Goal: Find specific page/section: Find specific page/section

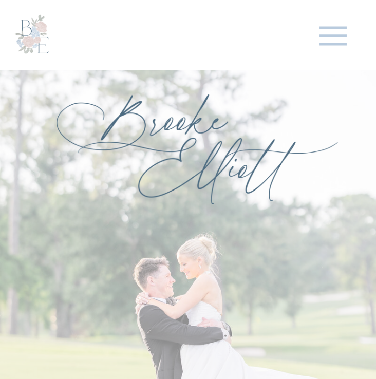
click at [326, 37] on icon at bounding box center [333, 36] width 44 height 44
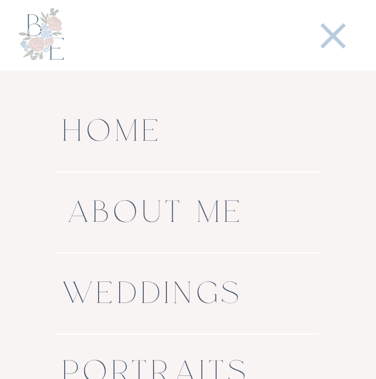
scroll to position [167, 0]
click at [181, 293] on nav "Weddings" at bounding box center [186, 294] width 249 height 35
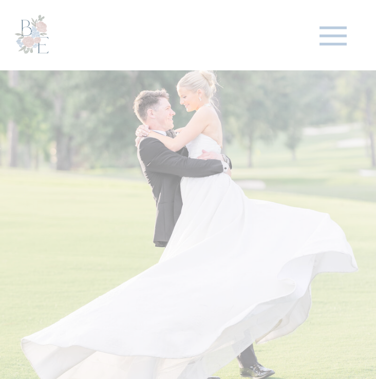
click at [328, 42] on icon at bounding box center [333, 36] width 44 height 44
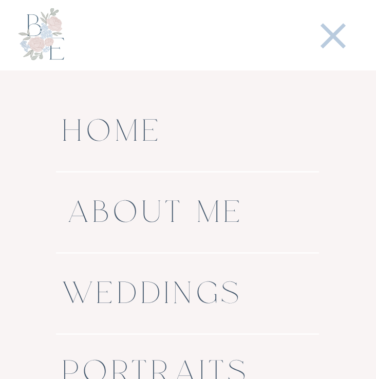
scroll to position [354, 0]
click at [185, 286] on nav "Weddings" at bounding box center [186, 294] width 249 height 35
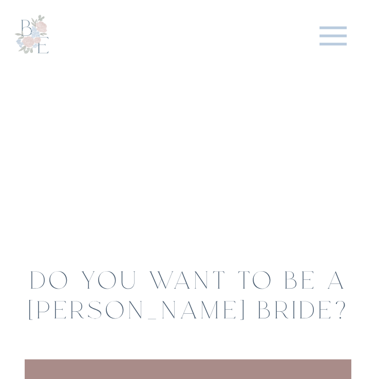
scroll to position [3294, 0]
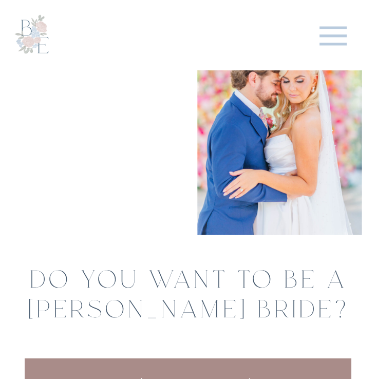
click at [108, 174] on div at bounding box center [96, 112] width 167 height 247
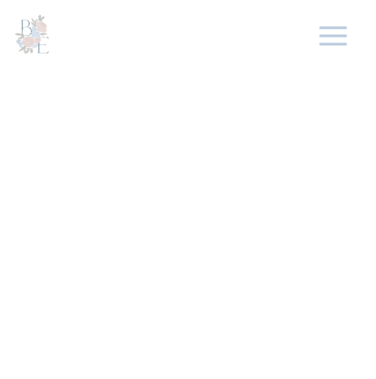
scroll to position [8602, 0]
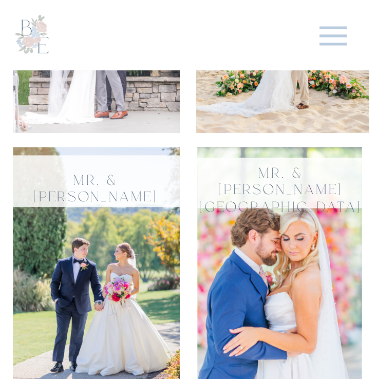
scroll to position [3212, 0]
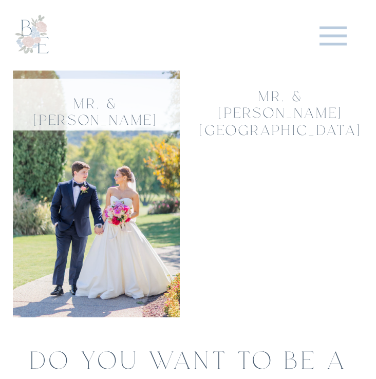
click at [248, 179] on div at bounding box center [279, 193] width 164 height 246
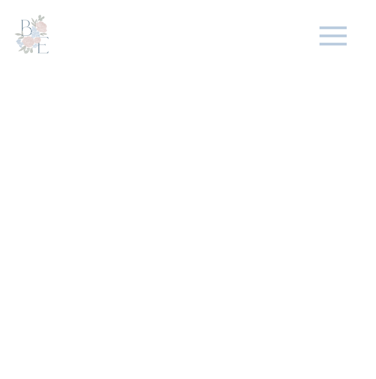
scroll to position [6037, 0]
